Goal: Find contact information: Find contact information

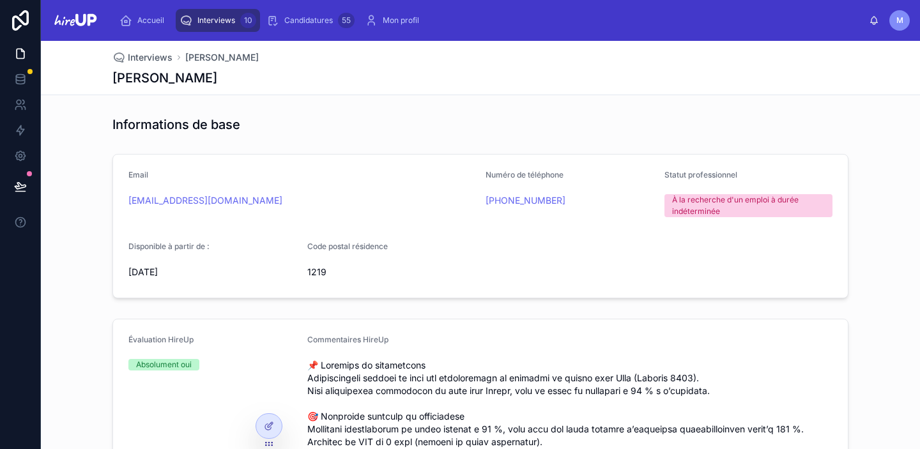
click at [205, 17] on span "Interviews" at bounding box center [217, 20] width 38 height 10
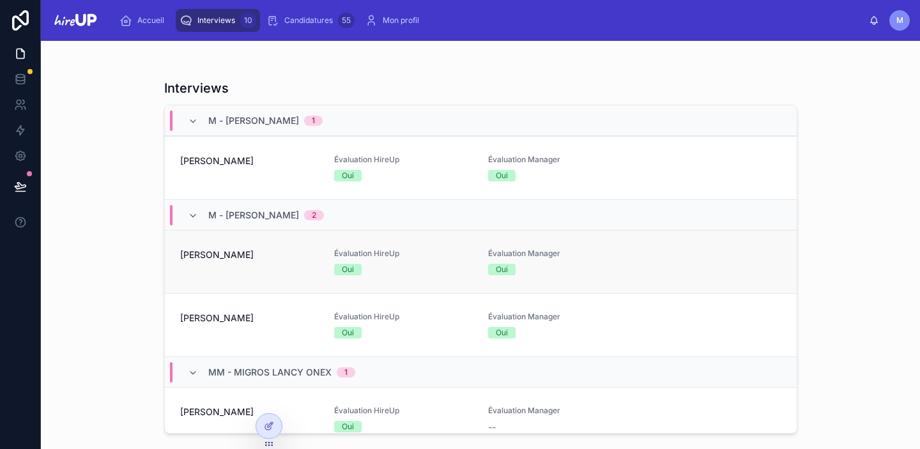
click at [271, 263] on div "[PERSON_NAME]" at bounding box center [249, 262] width 139 height 27
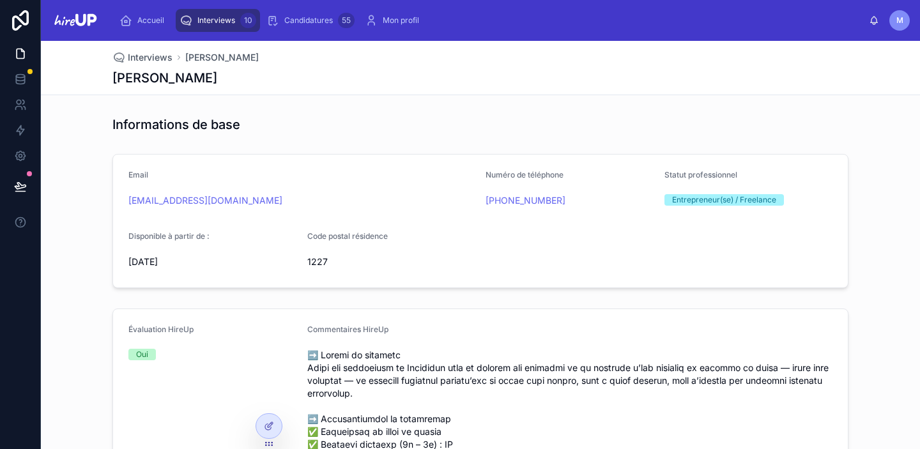
click at [261, 200] on div "[EMAIL_ADDRESS][DOMAIN_NAME]" at bounding box center [301, 200] width 347 height 13
drag, startPoint x: 233, startPoint y: 200, endPoint x: 100, endPoint y: 194, distance: 133.1
click at [100, 194] on div "Email [PERSON_NAME][EMAIL_ADDRESS][DOMAIN_NAME] Numéro de téléphone [PHONE_NUMB…" at bounding box center [481, 221] width 880 height 144
copy link "[EMAIL_ADDRESS][DOMAIN_NAME]"
click at [220, 24] on span "Interviews" at bounding box center [217, 20] width 38 height 10
